Goal: Task Accomplishment & Management: Use online tool/utility

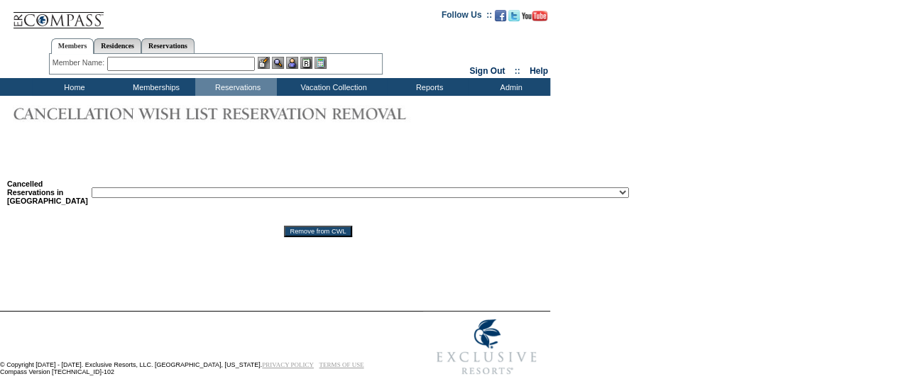
click at [292, 195] on select "Reservation ID: 1818473 ([GEOGRAPHIC_DATA], [US_STATE] - [GEOGRAPHIC_DATA], [US…" at bounding box center [361, 193] width 538 height 11
click at [413, 276] on form "Follow Us ::" at bounding box center [449, 191] width 898 height 383
click at [246, 195] on select "Reservation ID: 1818473 ([GEOGRAPHIC_DATA], [US_STATE] - [GEOGRAPHIC_DATA], [US…" at bounding box center [361, 193] width 538 height 11
click at [703, 141] on form "Follow Us ::" at bounding box center [449, 191] width 898 height 383
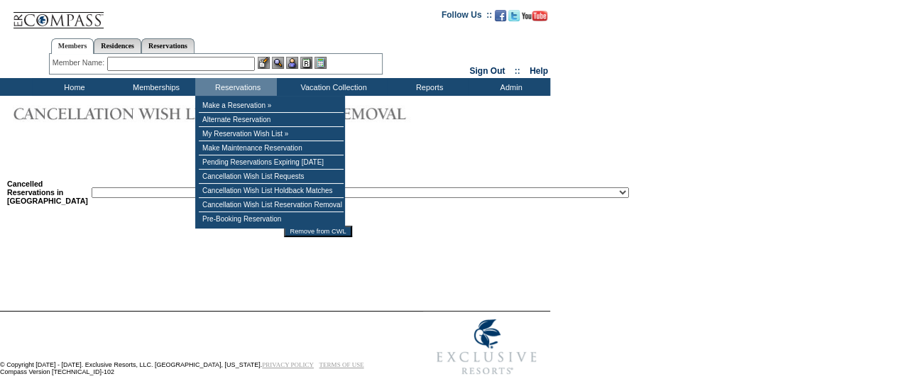
click at [412, 194] on select "Reservation ID: 1818473 ([GEOGRAPHIC_DATA], [US_STATE] - [GEOGRAPHIC_DATA], [US…" at bounding box center [361, 193] width 538 height 11
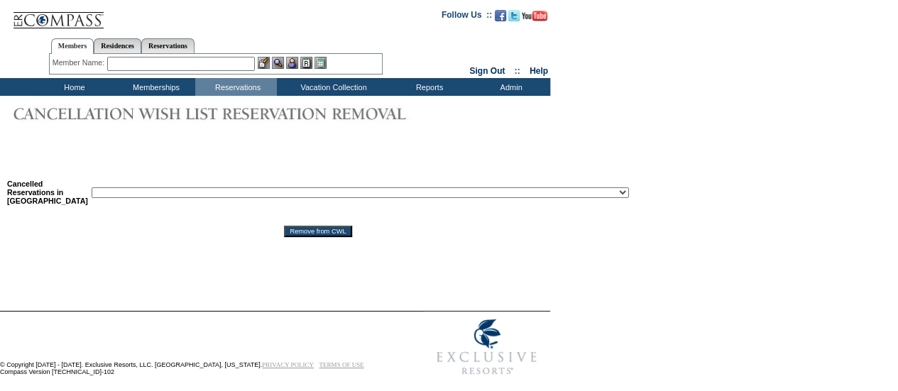
select select "1817388"
click at [92, 188] on select "Reservation ID: 1818473 ([GEOGRAPHIC_DATA], [US_STATE] - [GEOGRAPHIC_DATA], [US…" at bounding box center [361, 193] width 538 height 11
click at [284, 237] on input "Remove from CWL" at bounding box center [317, 231] width 67 height 11
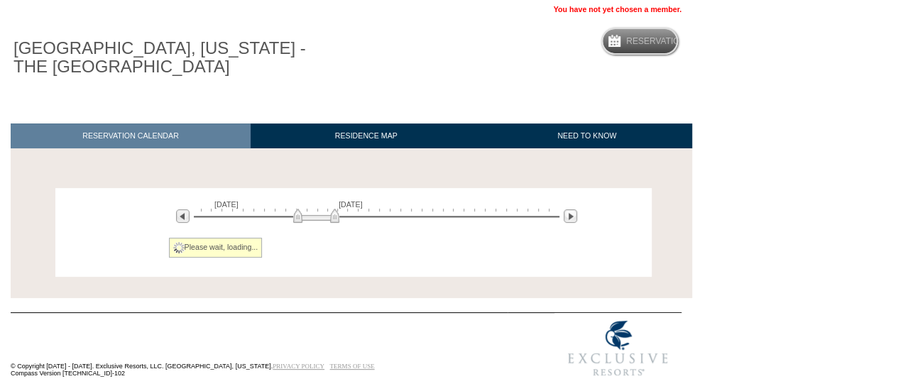
scroll to position [99, 0]
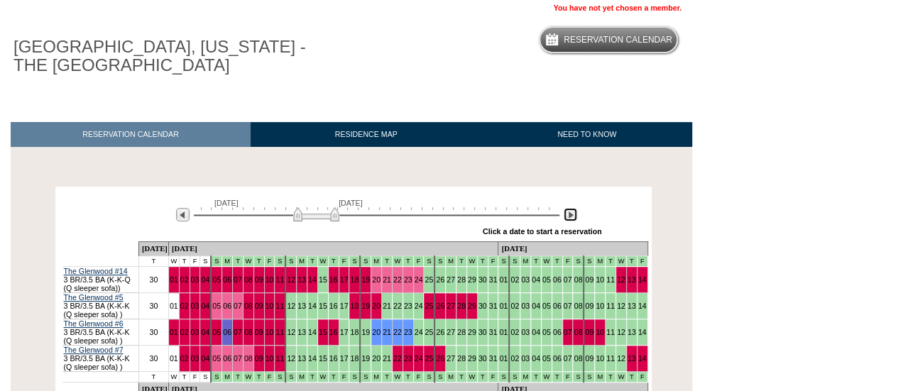
click at [566, 214] on img at bounding box center [570, 214] width 13 height 13
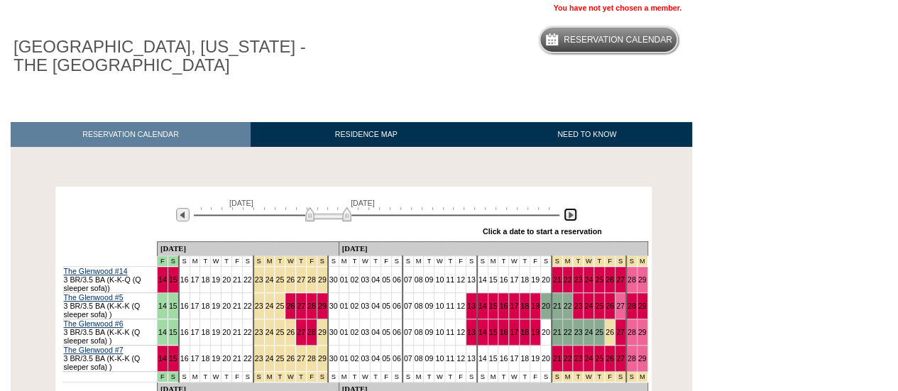
click at [568, 214] on img at bounding box center [570, 214] width 13 height 13
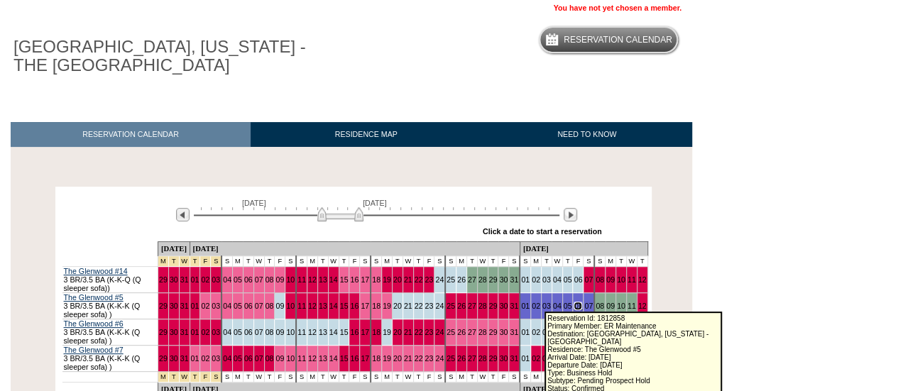
click at [574, 303] on link "06" at bounding box center [578, 306] width 9 height 9
